Goal: Find specific page/section: Find specific page/section

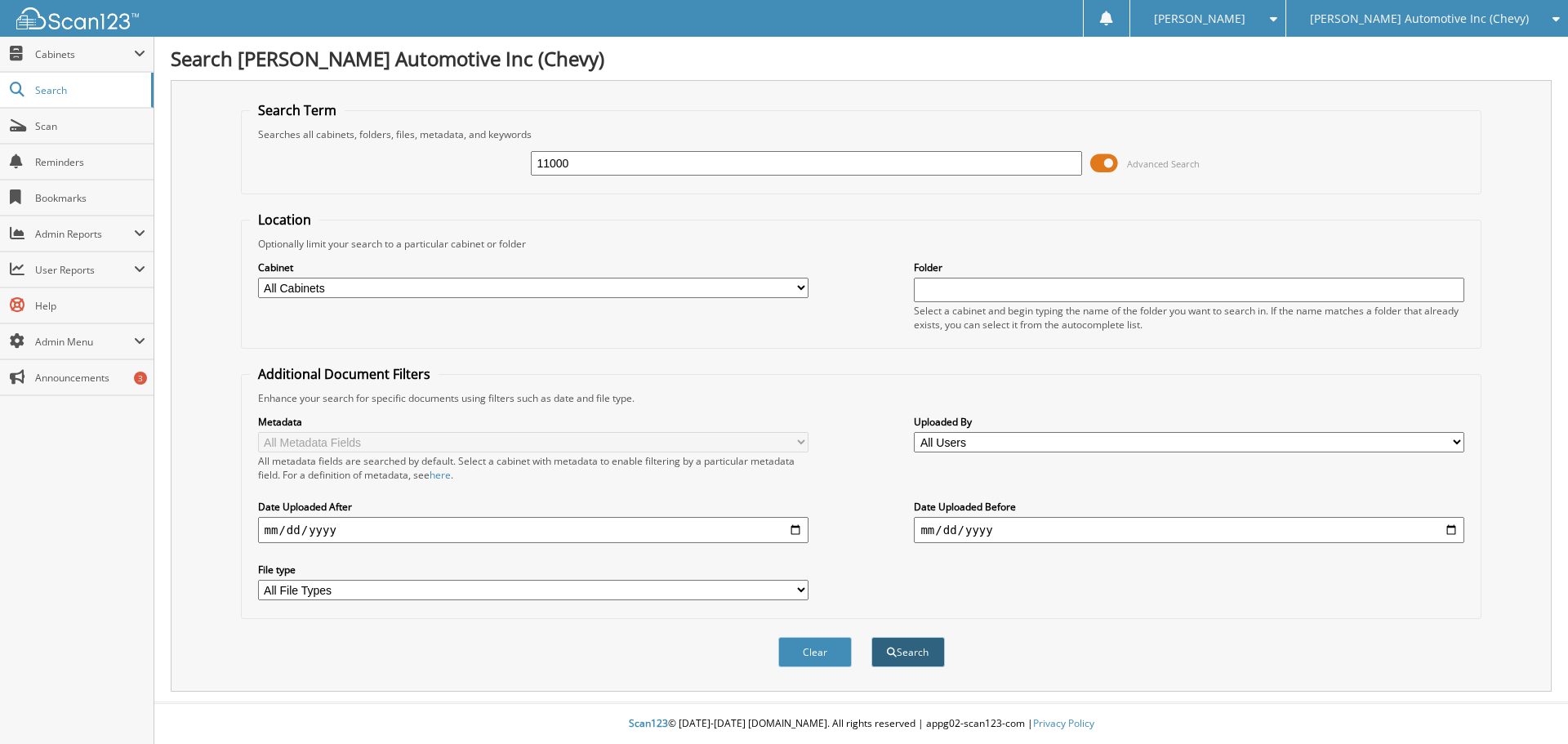
type input "11000"
click at [924, 654] on button "Search" at bounding box center [908, 652] width 74 height 30
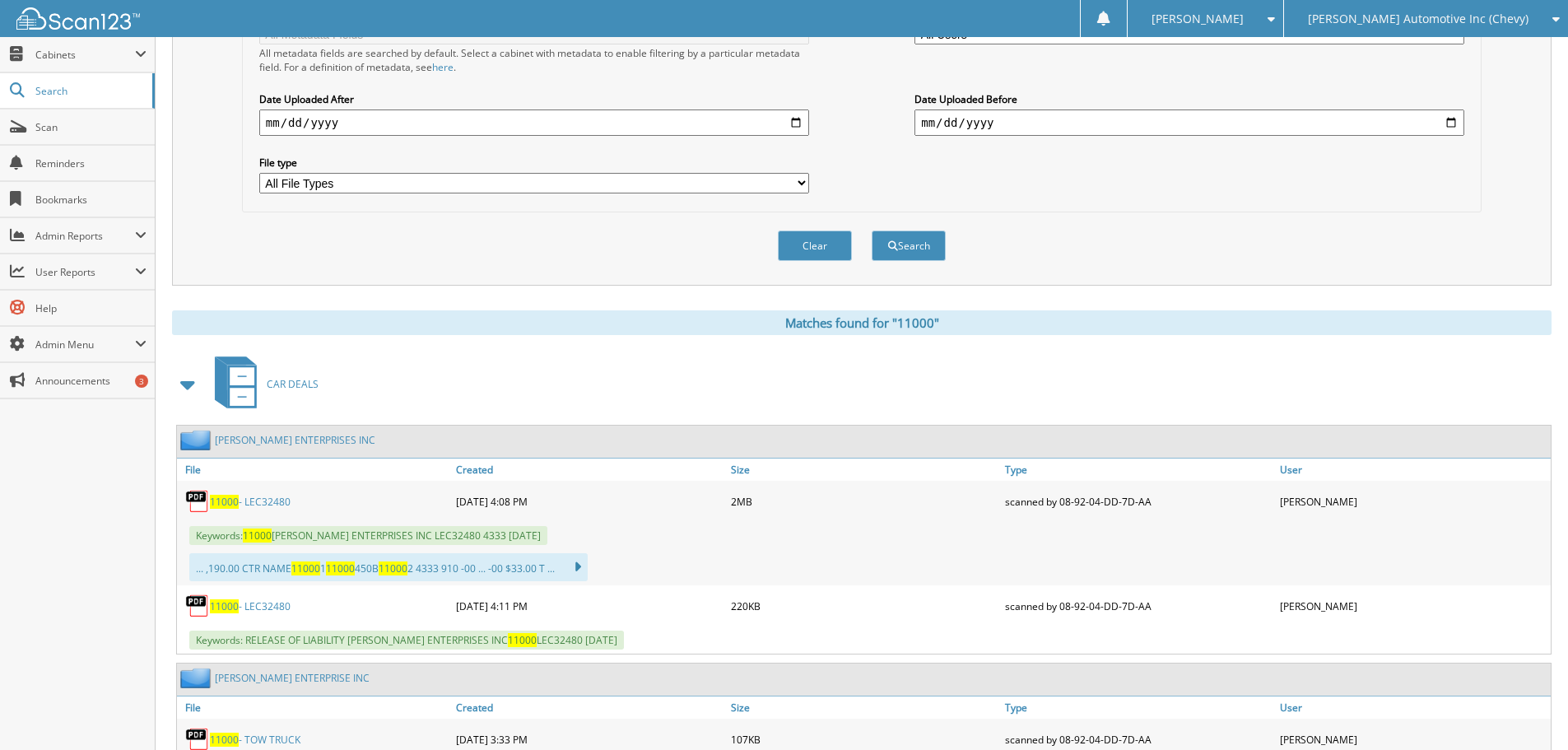
scroll to position [494, 0]
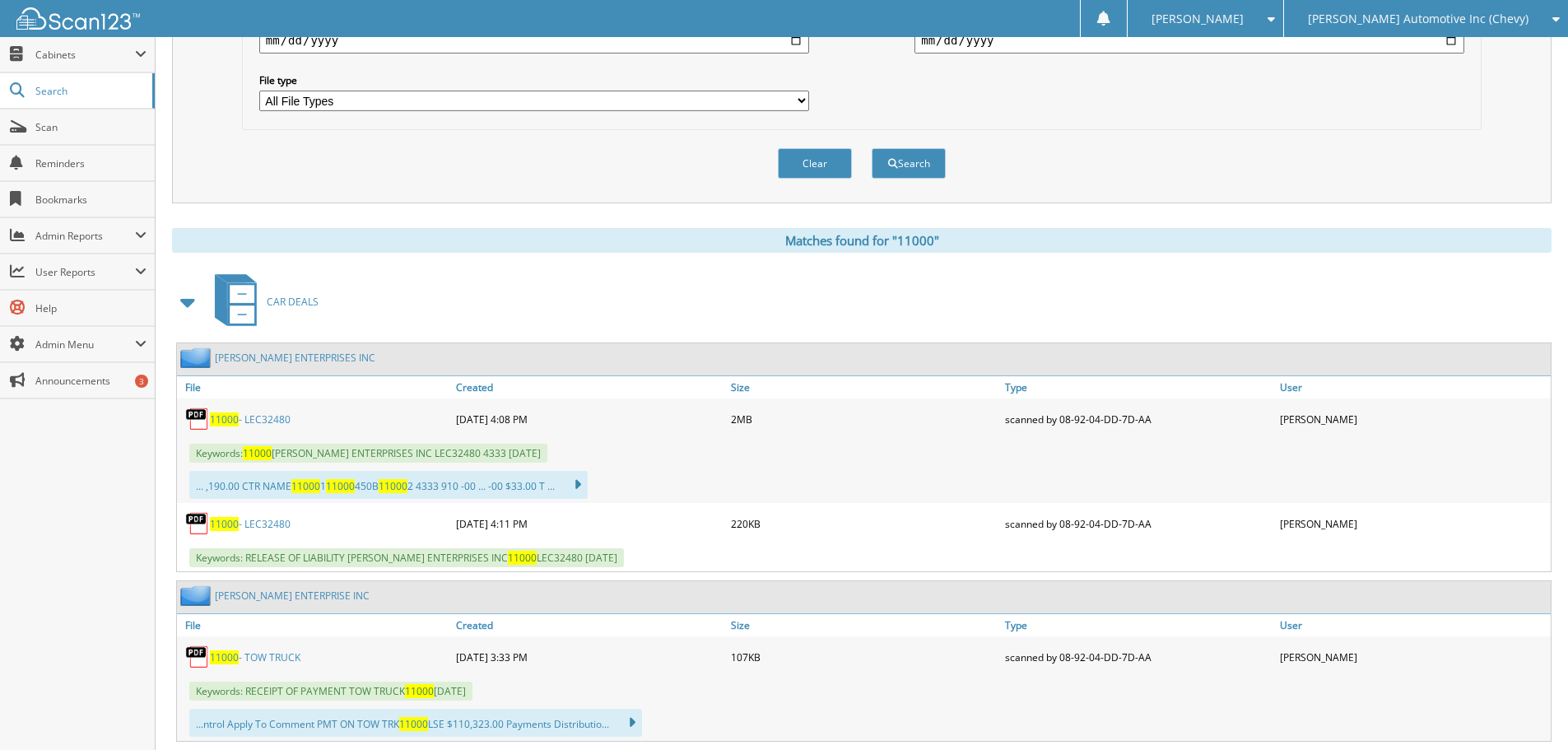
click at [248, 418] on link "11000 - LEC32480" at bounding box center [250, 419] width 81 height 14
click at [263, 527] on link "11000 - LEC32480" at bounding box center [250, 524] width 81 height 14
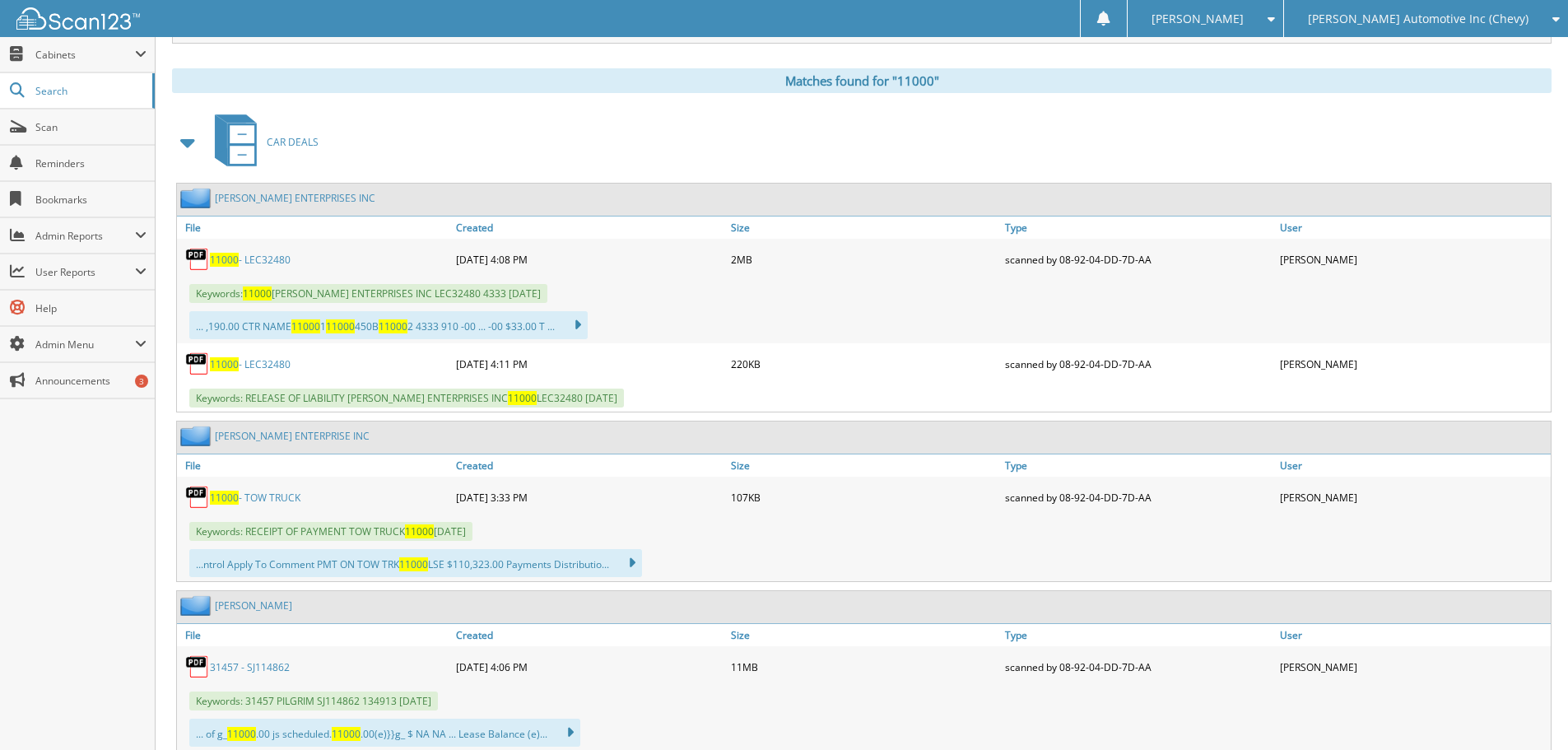
scroll to position [824, 0]
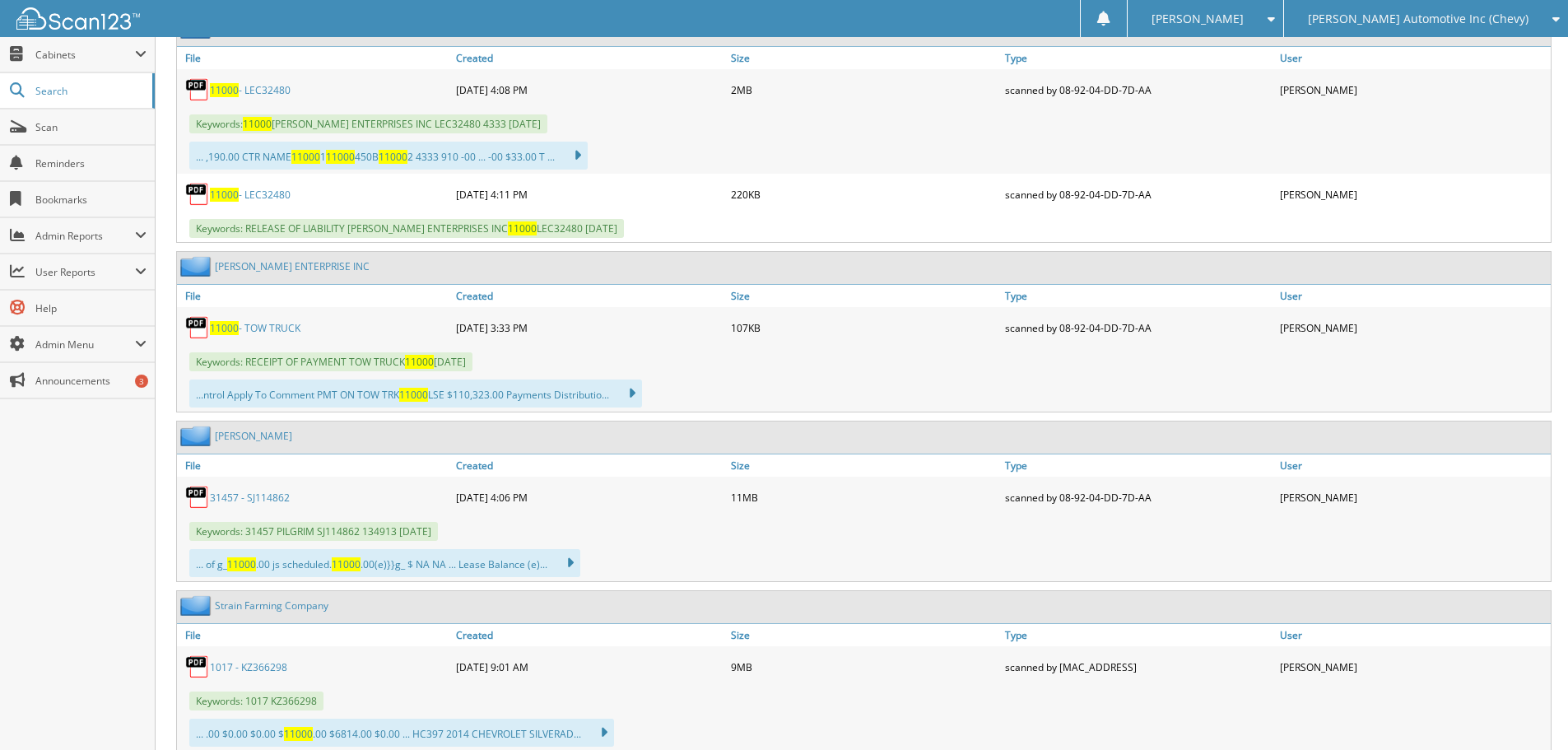
click at [256, 328] on link "11000 - TOW TRUCK" at bounding box center [255, 328] width 91 height 14
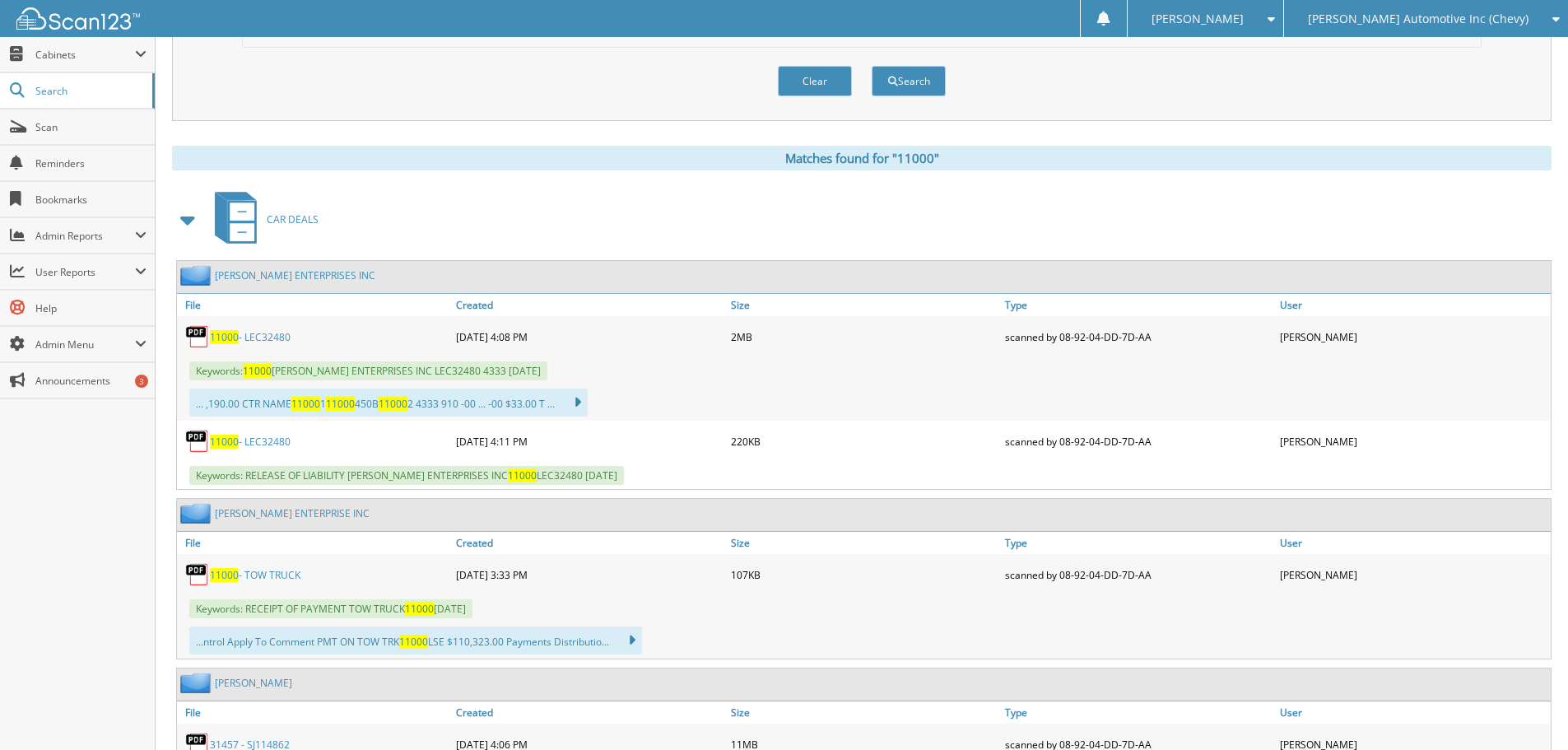
click at [264, 341] on link "11000 - LEC32480" at bounding box center [250, 338] width 81 height 14
